Goal: Task Accomplishment & Management: Use online tool/utility

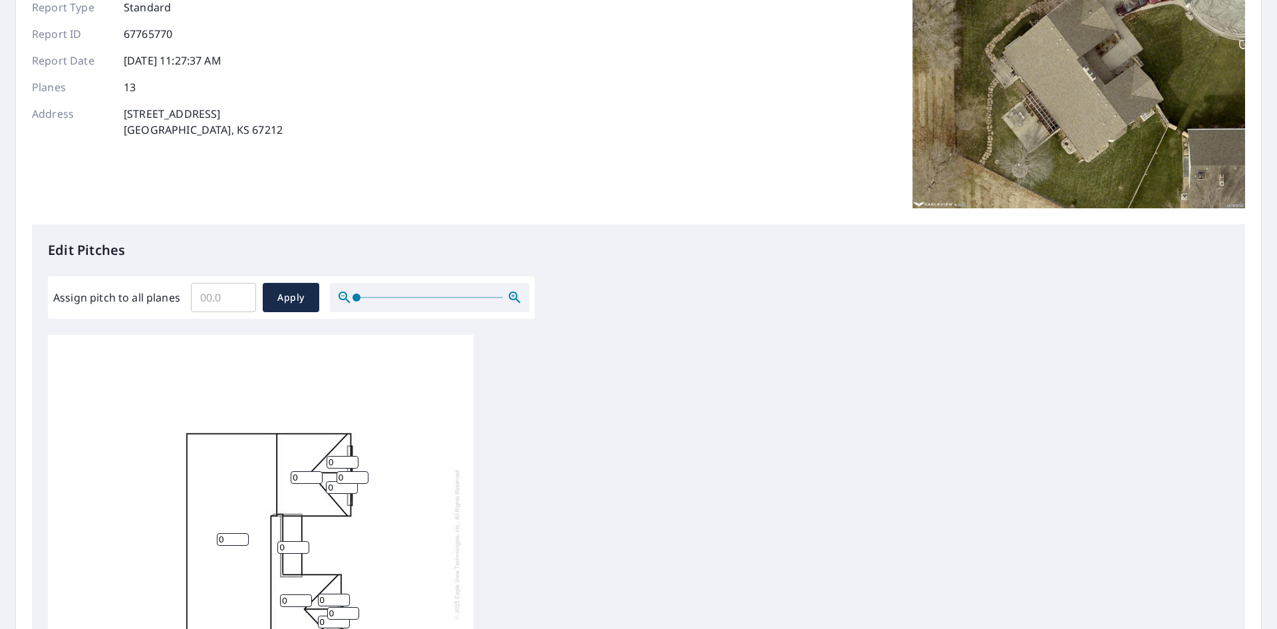
scroll to position [266, 0]
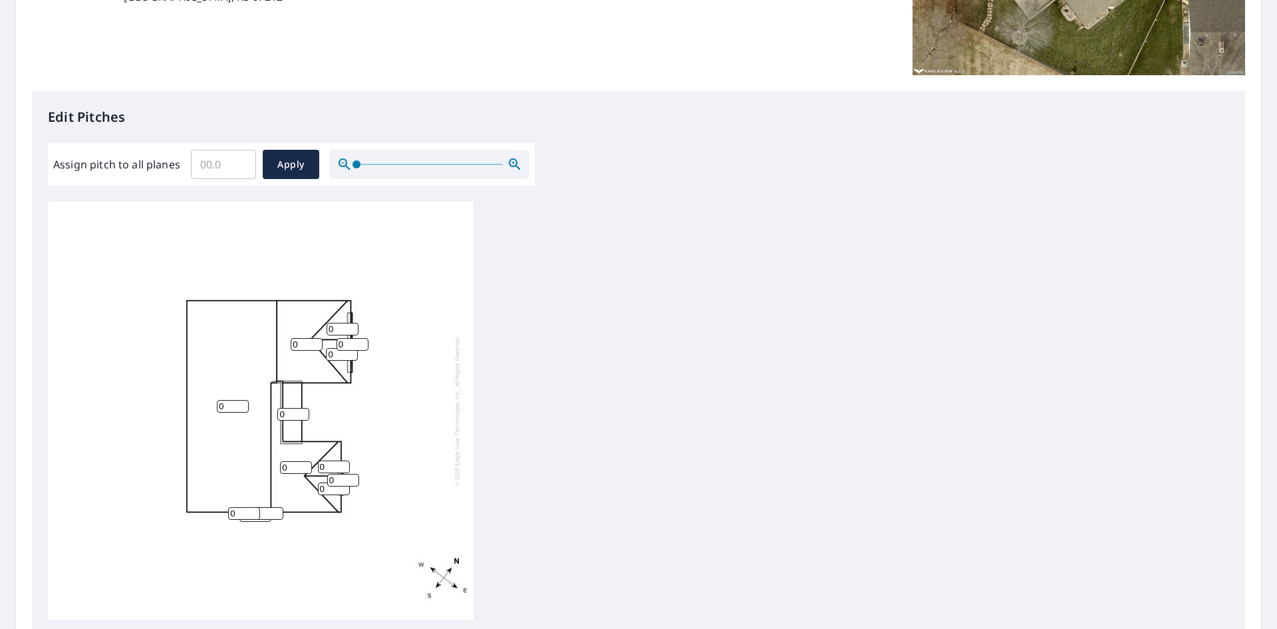
click at [289, 409] on input "0" at bounding box center [293, 414] width 32 height 13
click at [224, 170] on input "Assign pitch to all planes" at bounding box center [223, 164] width 65 height 37
click at [238, 158] on input "0.1" at bounding box center [223, 164] width 65 height 37
click at [238, 158] on input "0.2" at bounding box center [223, 164] width 65 height 37
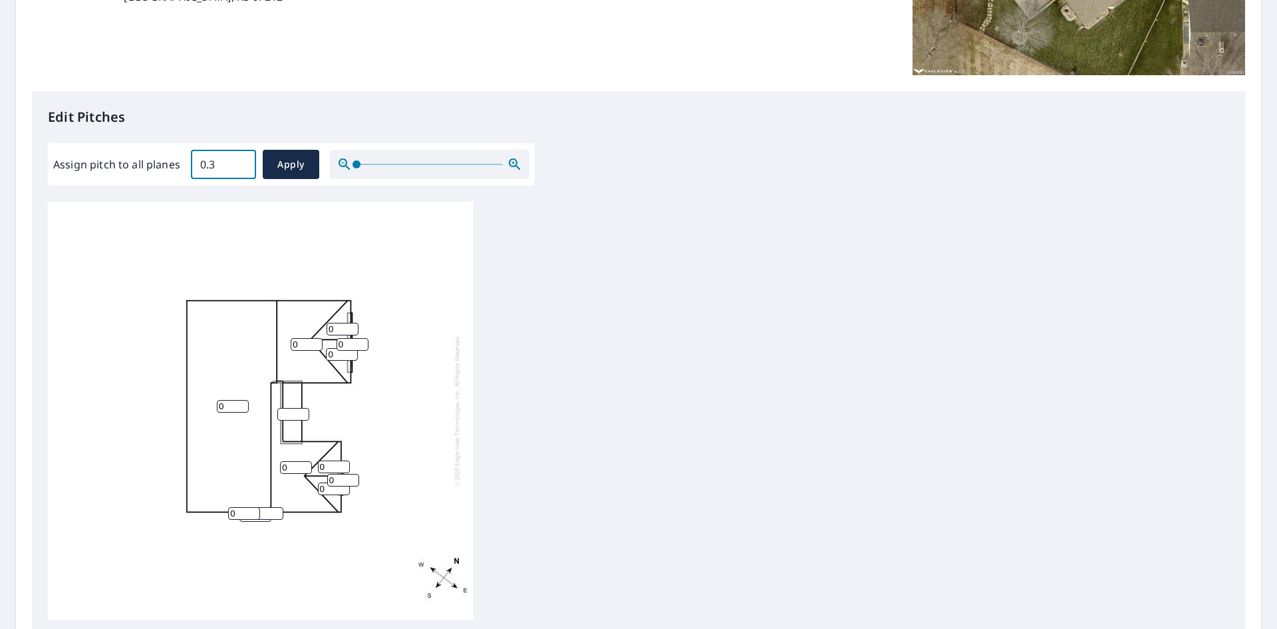
click at [238, 158] on input "0.3" at bounding box center [223, 164] width 65 height 37
click at [238, 158] on input "1.5" at bounding box center [223, 164] width 65 height 37
click at [238, 158] on input "5.5" at bounding box center [223, 164] width 65 height 37
click at [238, 158] on input "6.5" at bounding box center [223, 164] width 65 height 37
click at [238, 170] on input "6.4" at bounding box center [223, 164] width 65 height 37
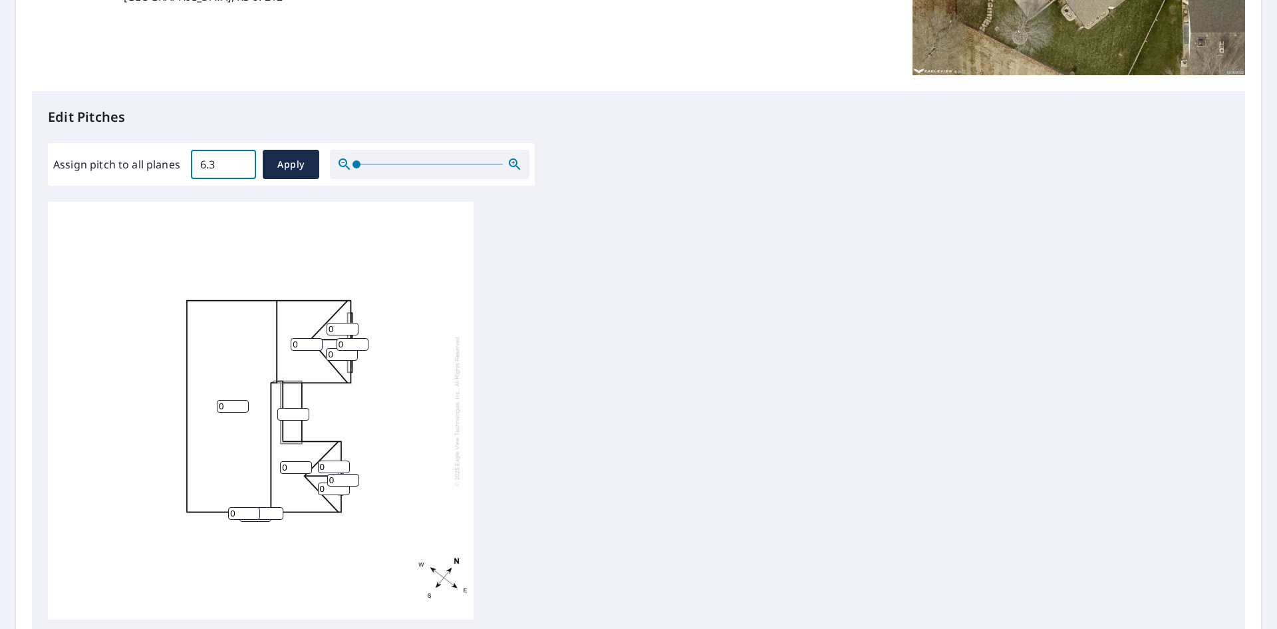
click at [238, 170] on input "6.3" at bounding box center [223, 164] width 65 height 37
click at [238, 170] on input "6.2" at bounding box center [223, 164] width 65 height 37
click at [238, 170] on input "6.1" at bounding box center [223, 164] width 65 height 37
type input "6"
click at [238, 170] on input "6" at bounding box center [223, 164] width 65 height 37
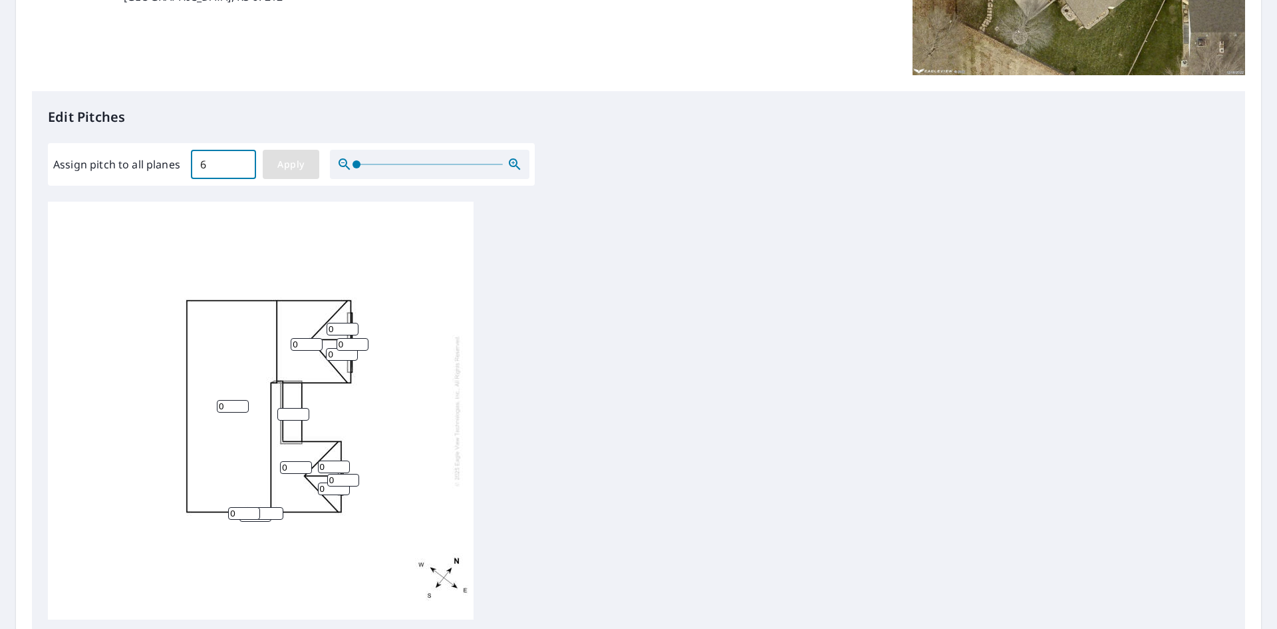
click at [277, 165] on span "Apply" at bounding box center [290, 164] width 35 height 17
type input "6"
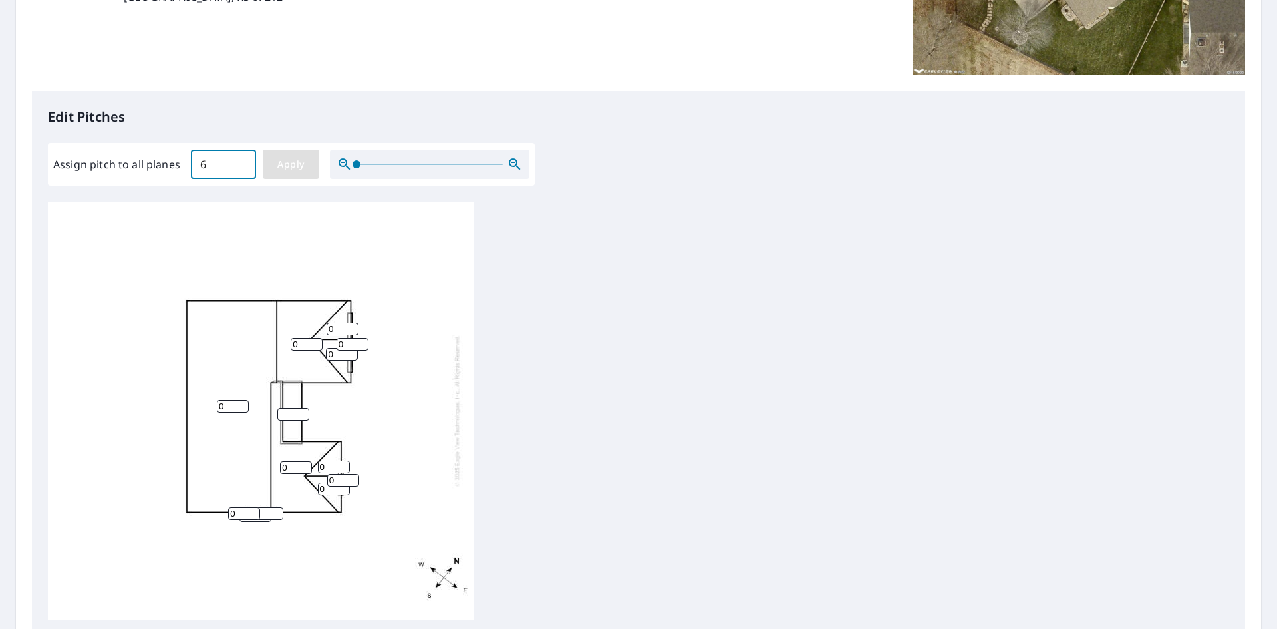
type input "6"
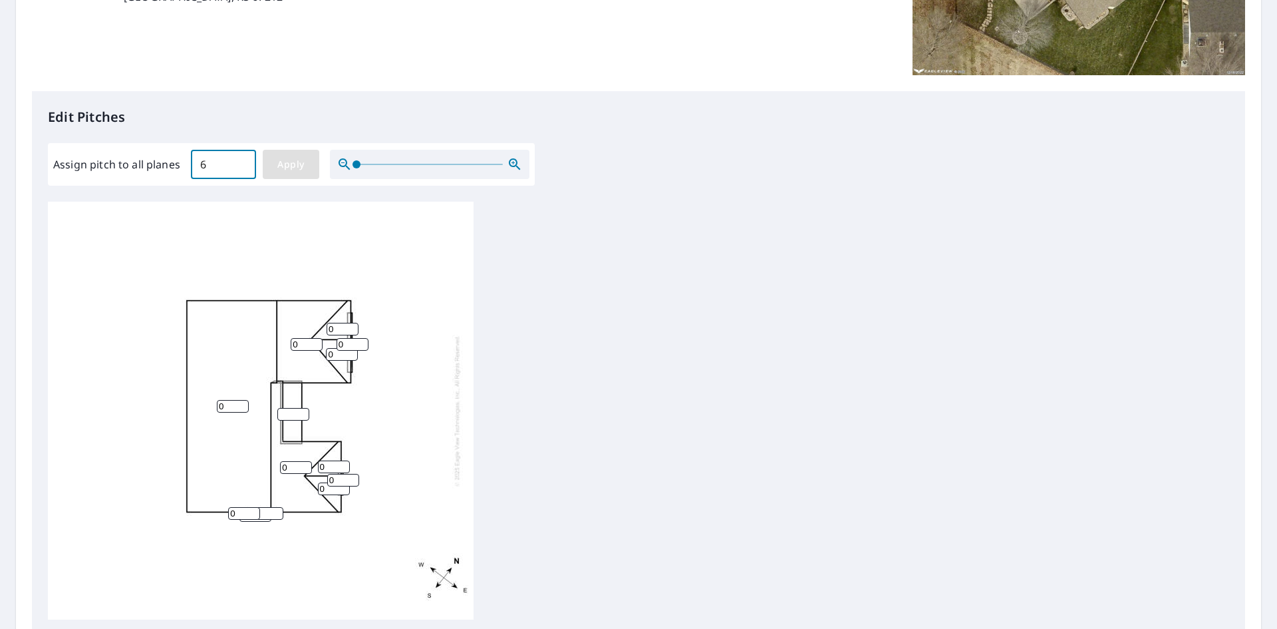
type input "6"
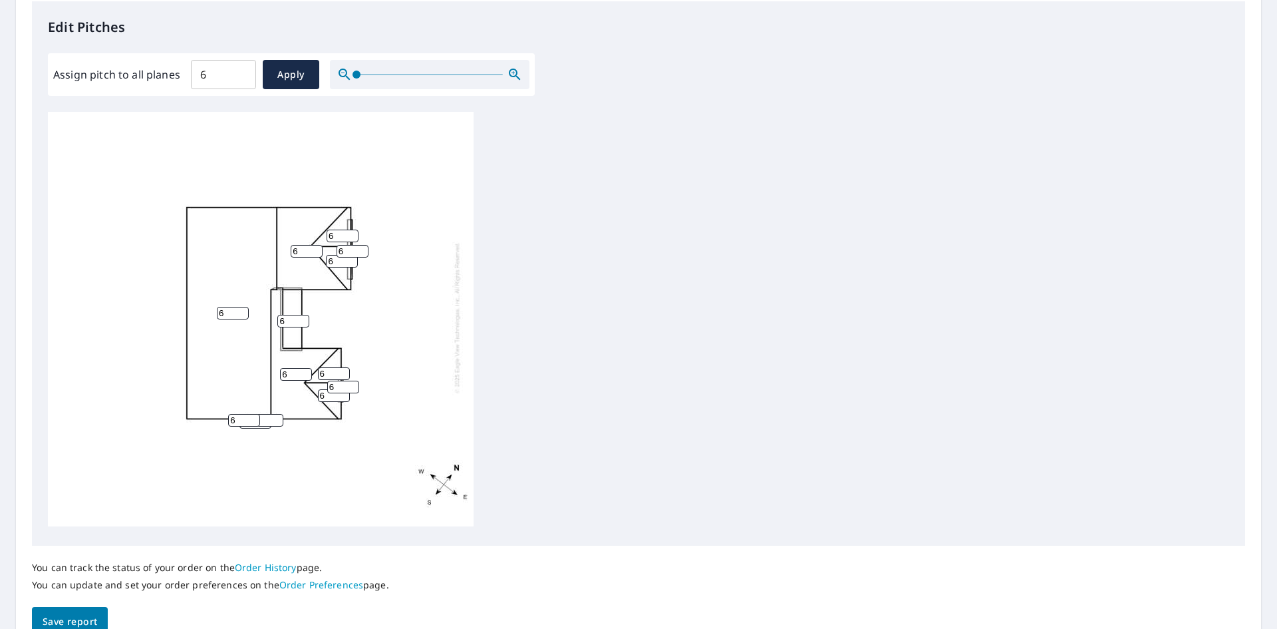
scroll to position [424, 0]
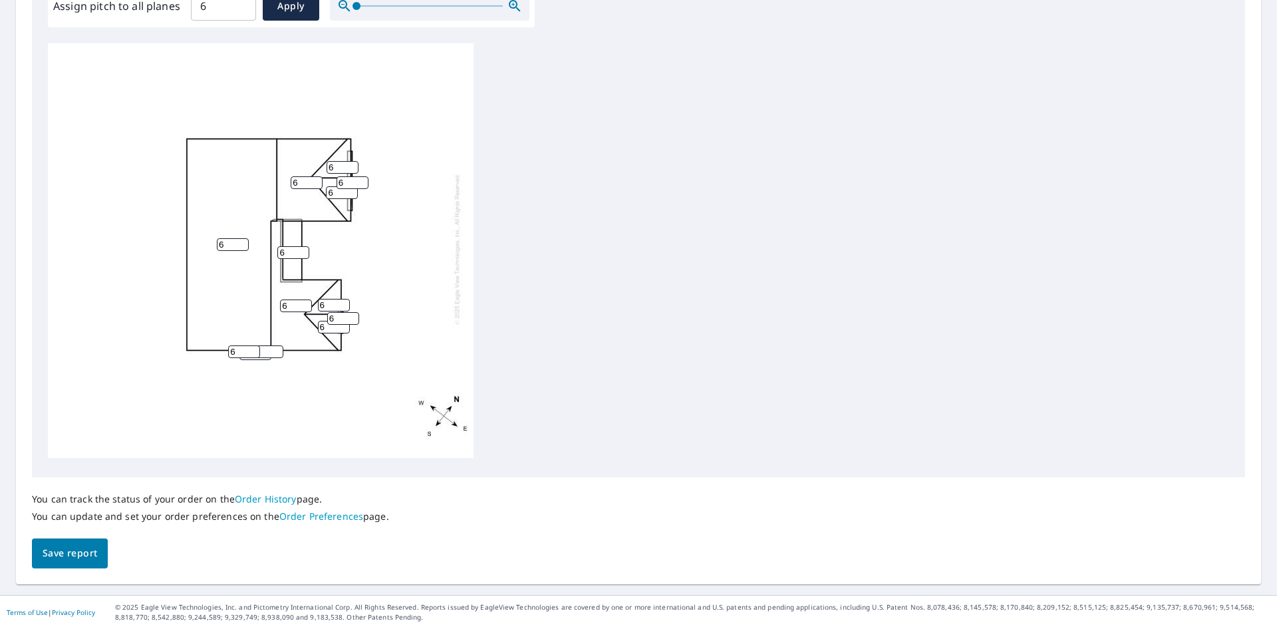
click at [70, 551] on span "Save report" at bounding box center [70, 553] width 55 height 17
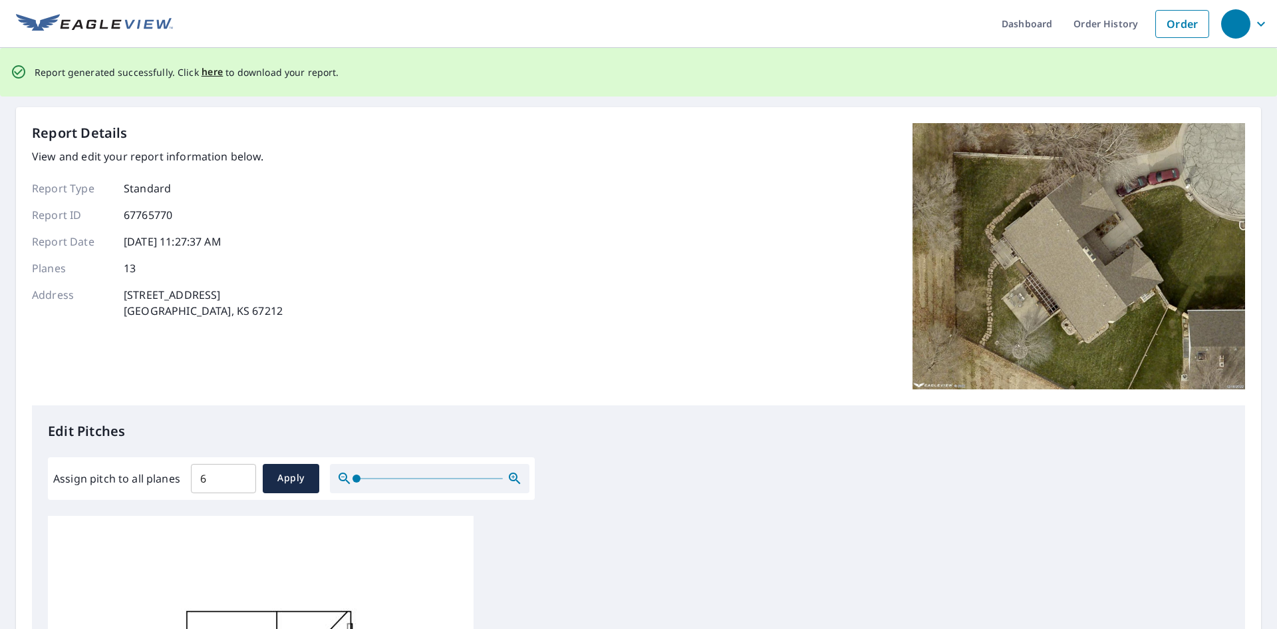
scroll to position [0, 0]
click at [205, 72] on span "here" at bounding box center [213, 73] width 22 height 17
